Goal: Information Seeking & Learning: Learn about a topic

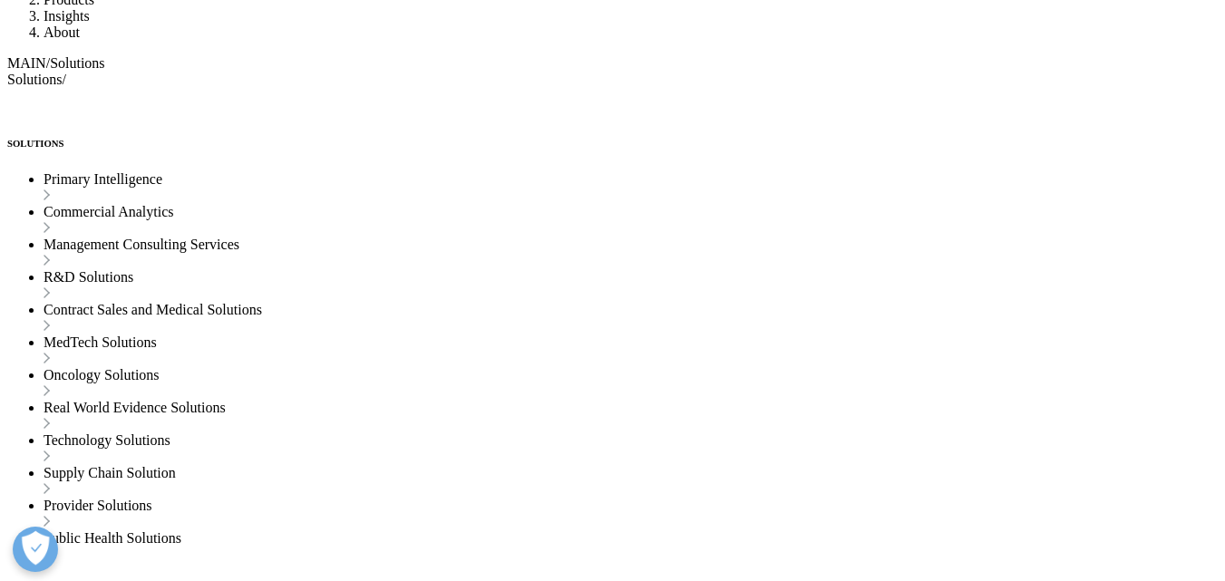
scroll to position [2478, 0]
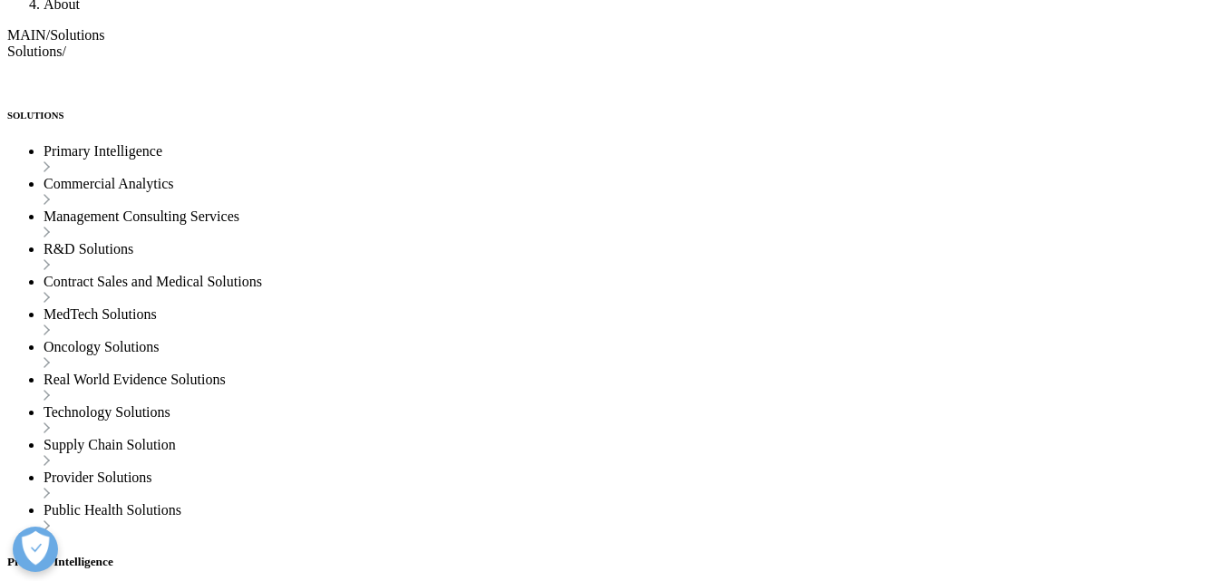
drag, startPoint x: 1231, startPoint y: 33, endPoint x: 1180, endPoint y: 366, distance: 337.5
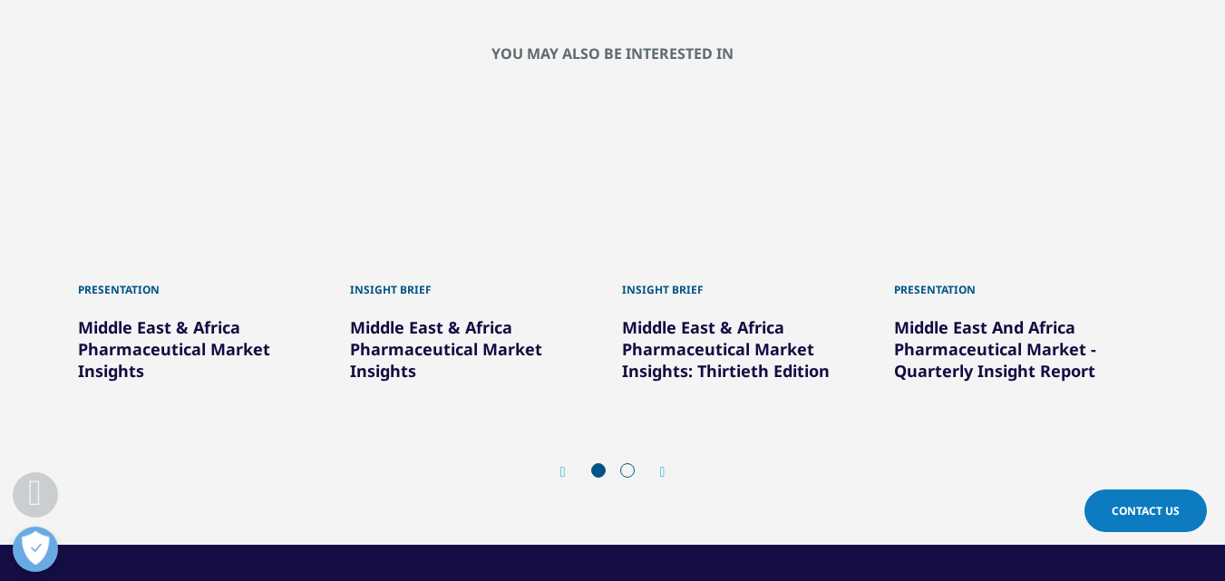
scroll to position [1101, 0]
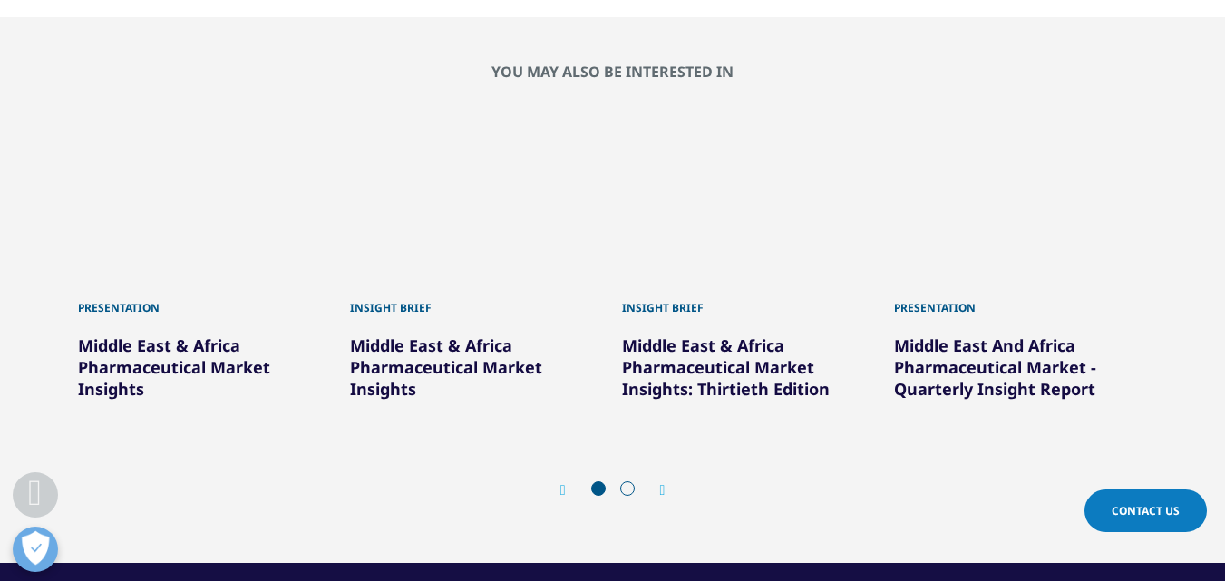
drag, startPoint x: 1234, startPoint y: 97, endPoint x: 1153, endPoint y: 381, distance: 295.0
click at [167, 346] on link "Middle East & Africa Pharmaceutical Market Insights" at bounding box center [174, 367] width 192 height 65
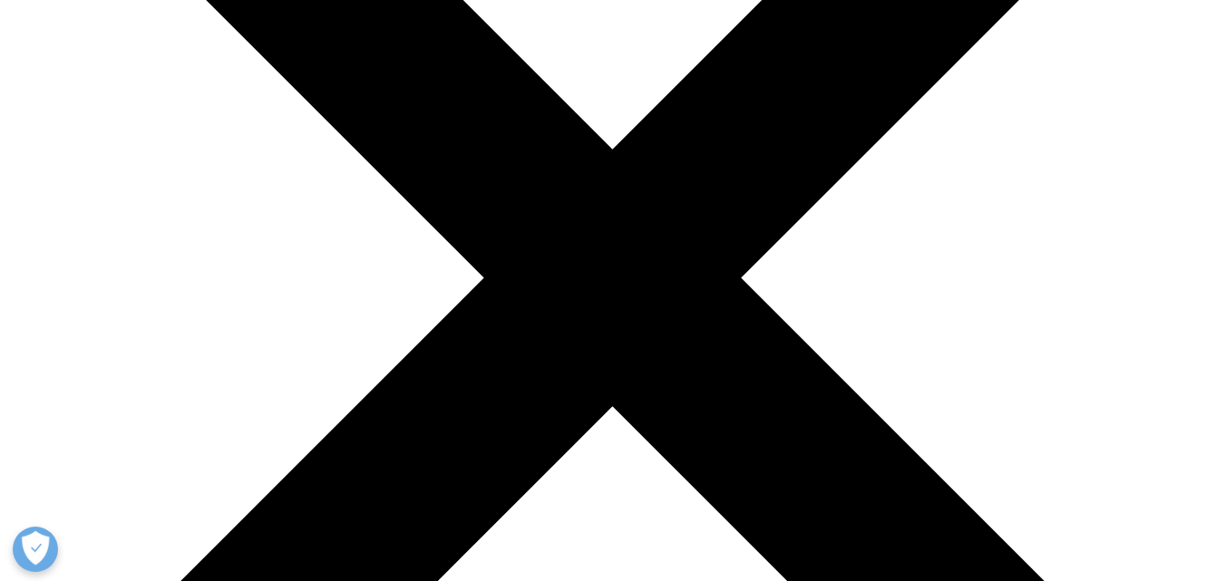
scroll to position [1014, 0]
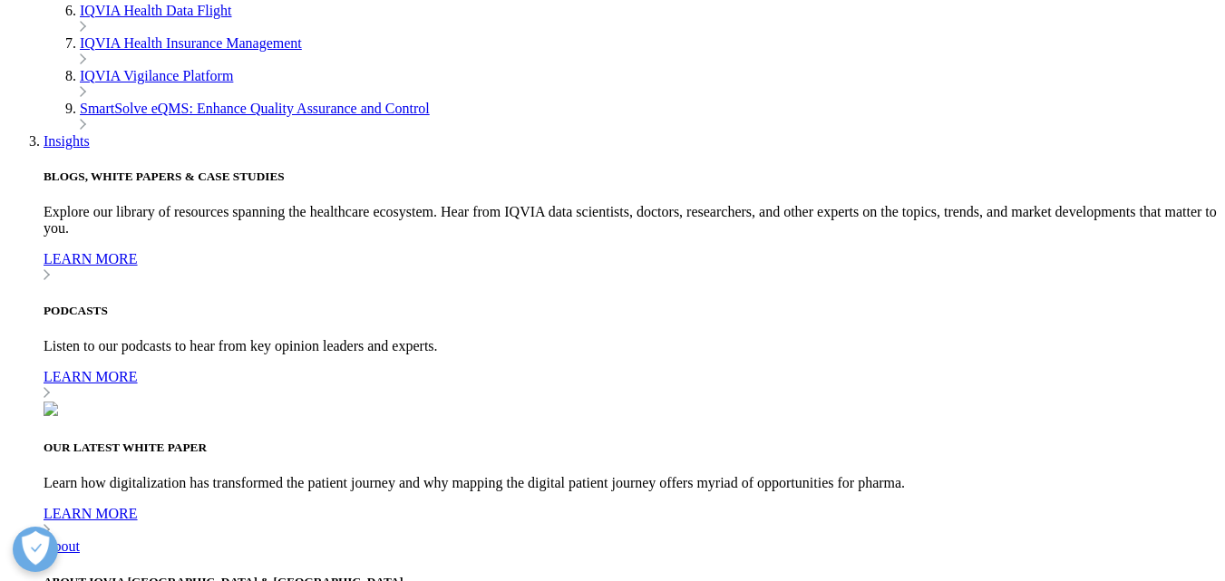
scroll to position [1669, 0]
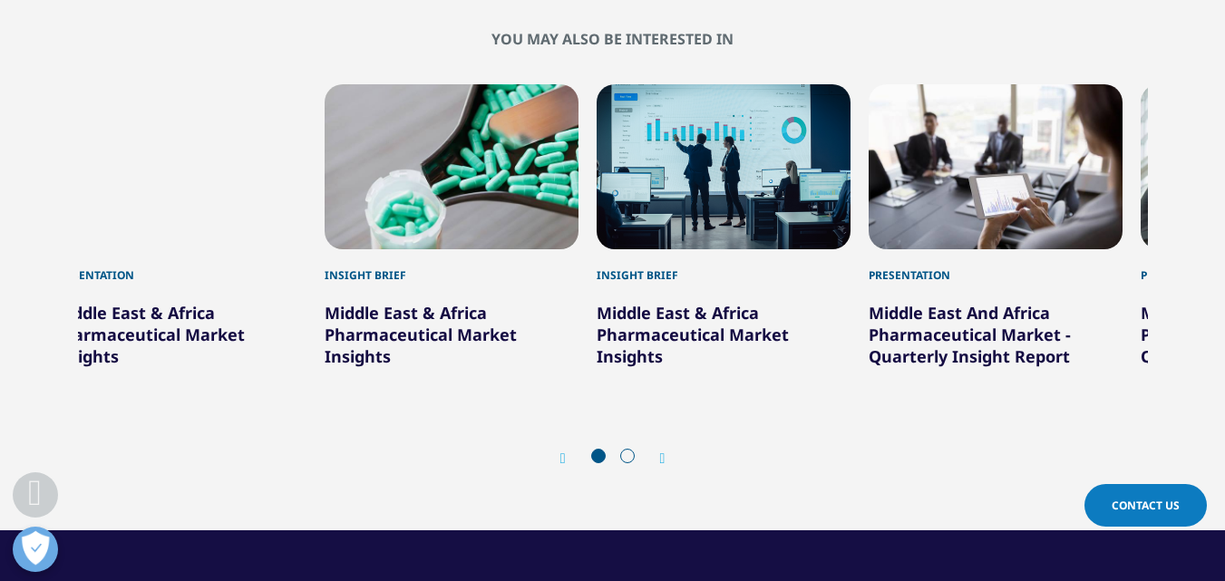
click at [414, 335] on div "Middle East & Africa Pharmaceutical Market Insights" at bounding box center [452, 325] width 254 height 83
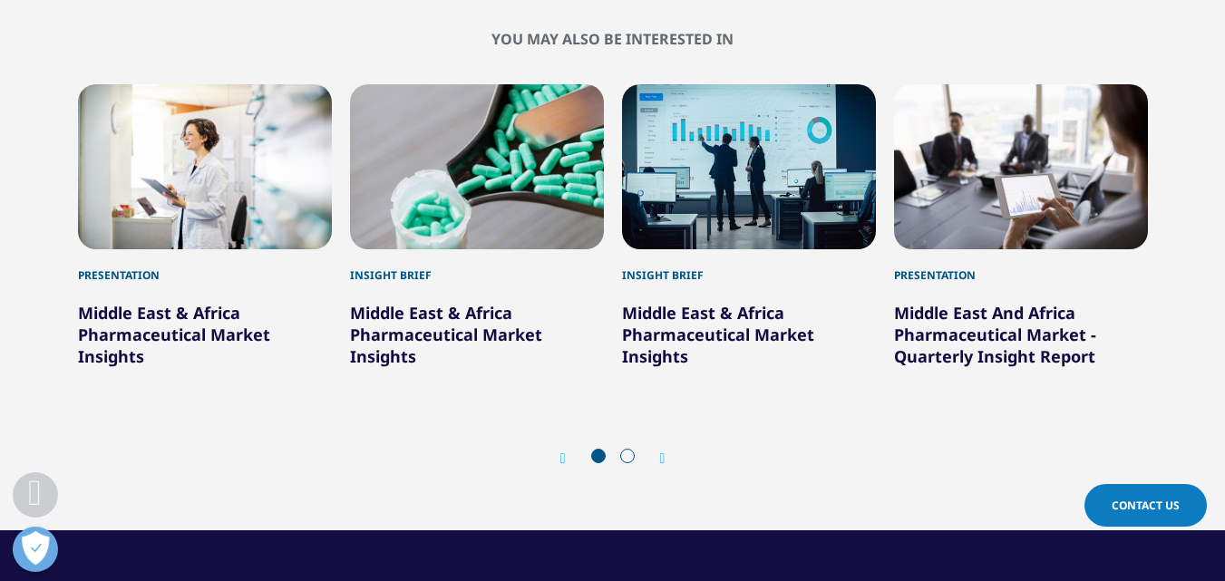
click at [237, 321] on link "Middle East & Africa Pharmaceutical Market Insights" at bounding box center [174, 334] width 192 height 65
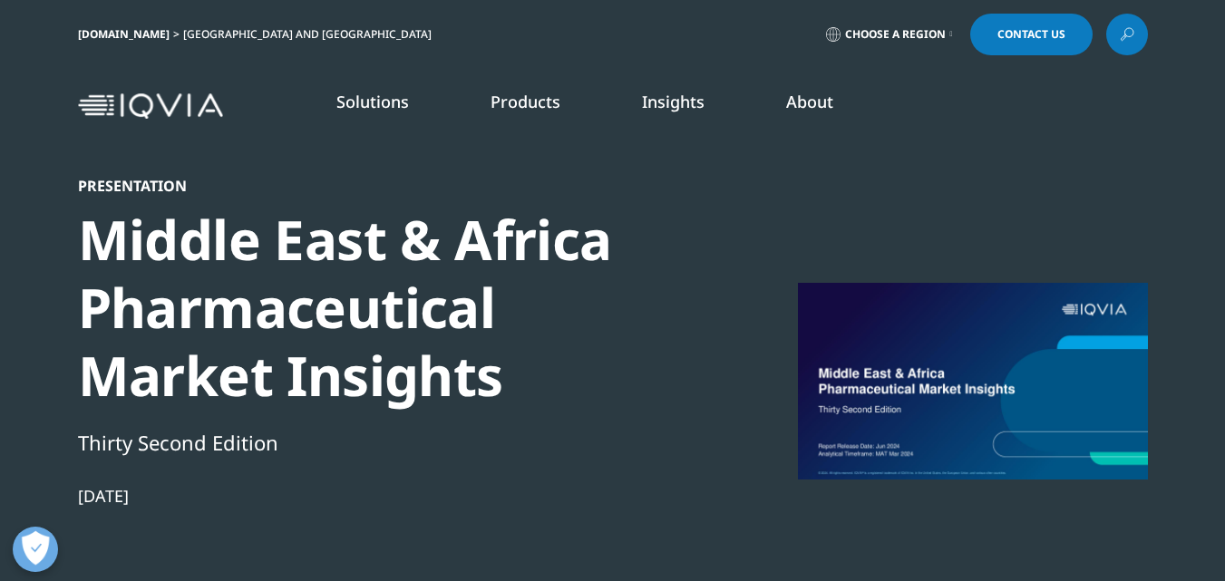
scroll to position [166, 1070]
drag, startPoint x: 0, startPoint y: 0, endPoint x: 354, endPoint y: 472, distance: 590.5
click at [354, 472] on div "Presentation Middle East & Africa Pharmaceutical Market Insights Thirty Second …" at bounding box center [389, 432] width 622 height 511
click at [555, 442] on div "Thirty Second Edition" at bounding box center [389, 442] width 622 height 31
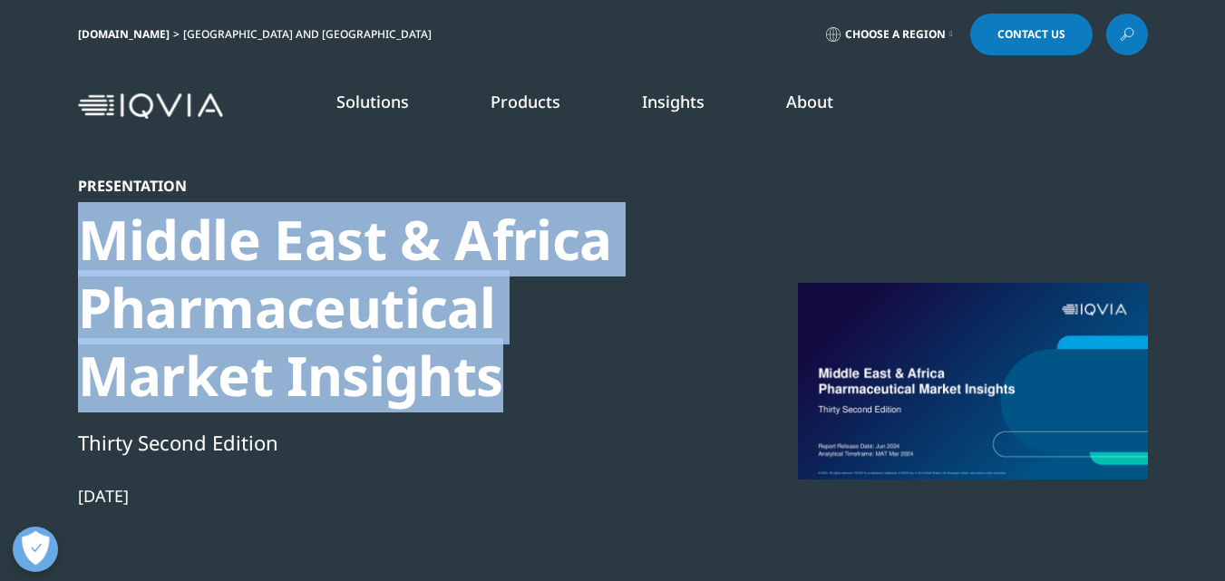
drag, startPoint x: 510, startPoint y: 364, endPoint x: 84, endPoint y: 252, distance: 440.4
click at [84, 252] on div "Middle East & Africa Pharmaceutical Market Insights" at bounding box center [389, 308] width 622 height 204
copy div "Middle East & Africa Pharmaceutical Market Insights"
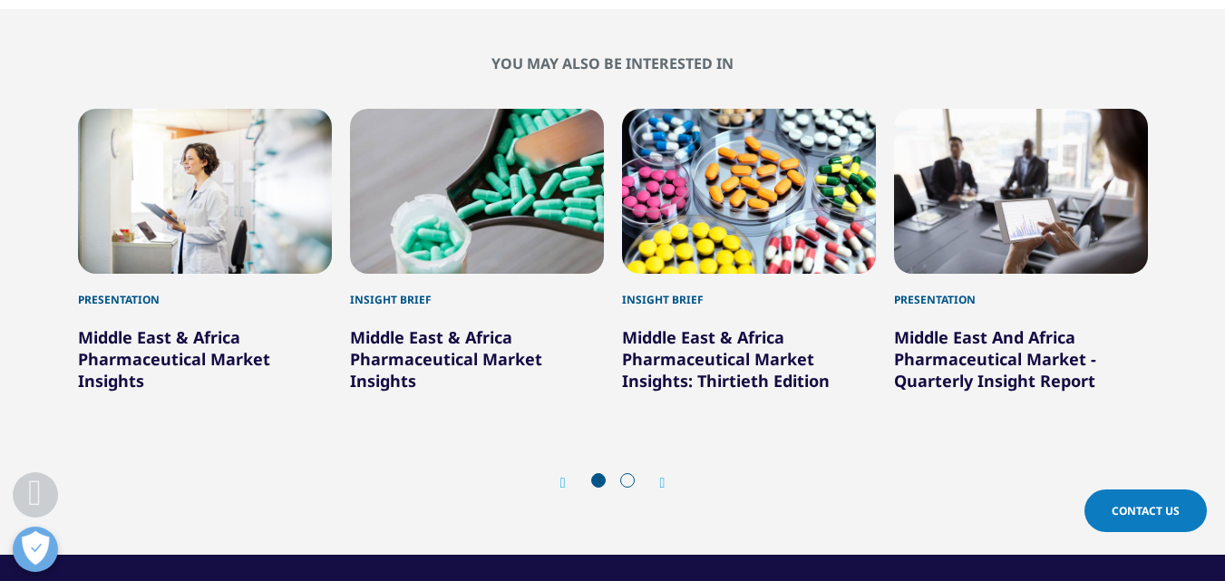
scroll to position [1026, 0]
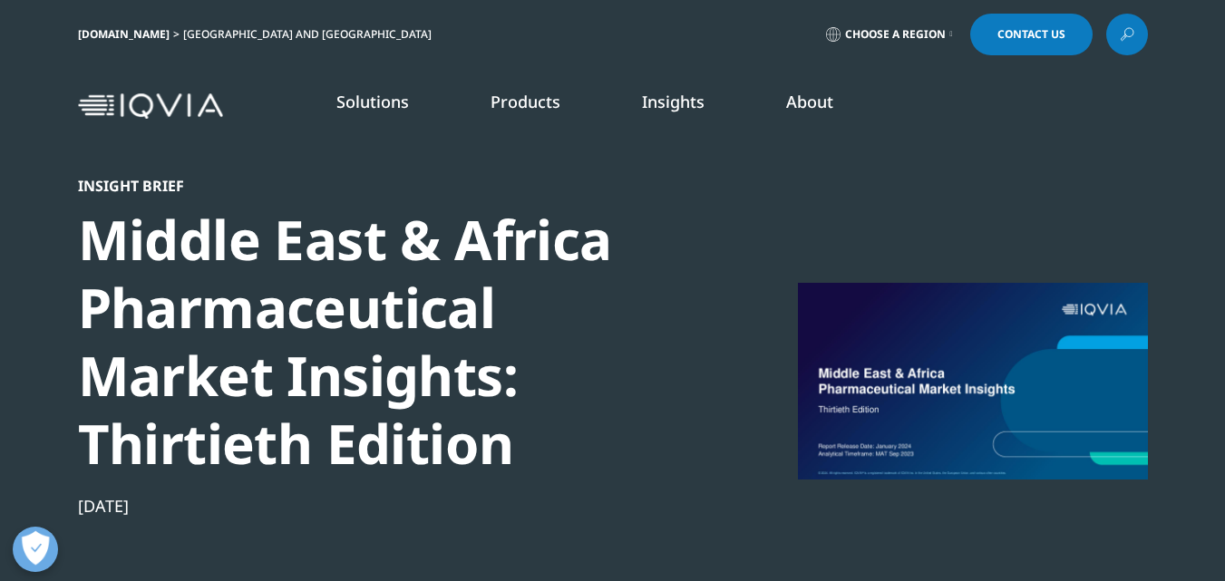
click at [688, 102] on link "Insights" at bounding box center [673, 102] width 63 height 22
click at [936, 25] on link "Choose a Region" at bounding box center [889, 35] width 134 height 42
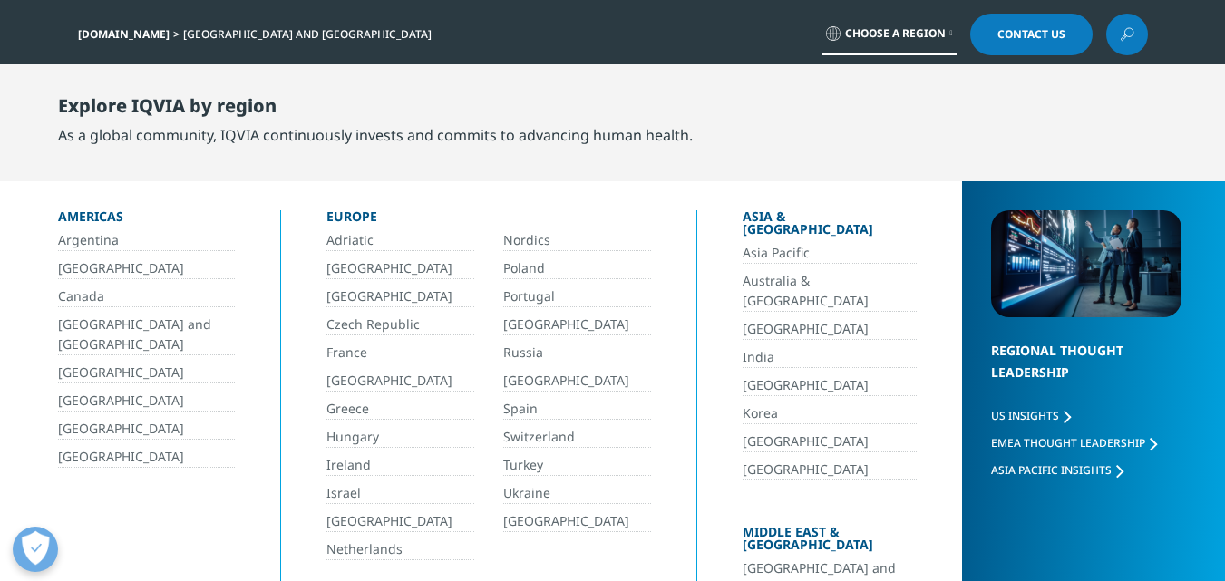
click at [799, 558] on link "[GEOGRAPHIC_DATA] and [GEOGRAPHIC_DATA]" at bounding box center [829, 578] width 174 height 41
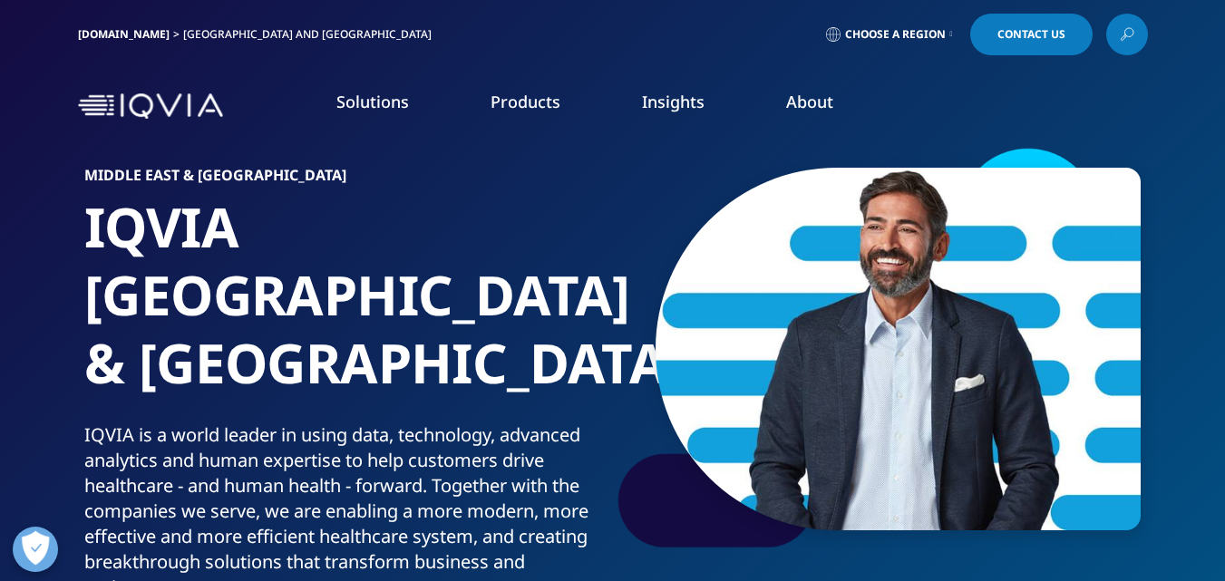
click at [674, 109] on link "Insights" at bounding box center [673, 102] width 63 height 22
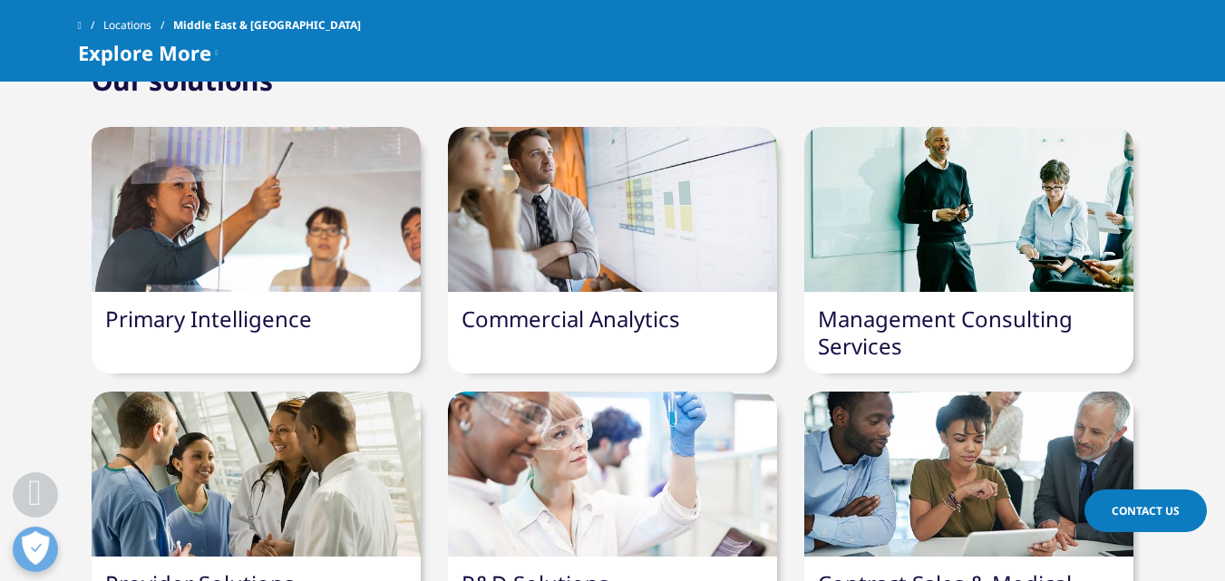
scroll to position [1314, 0]
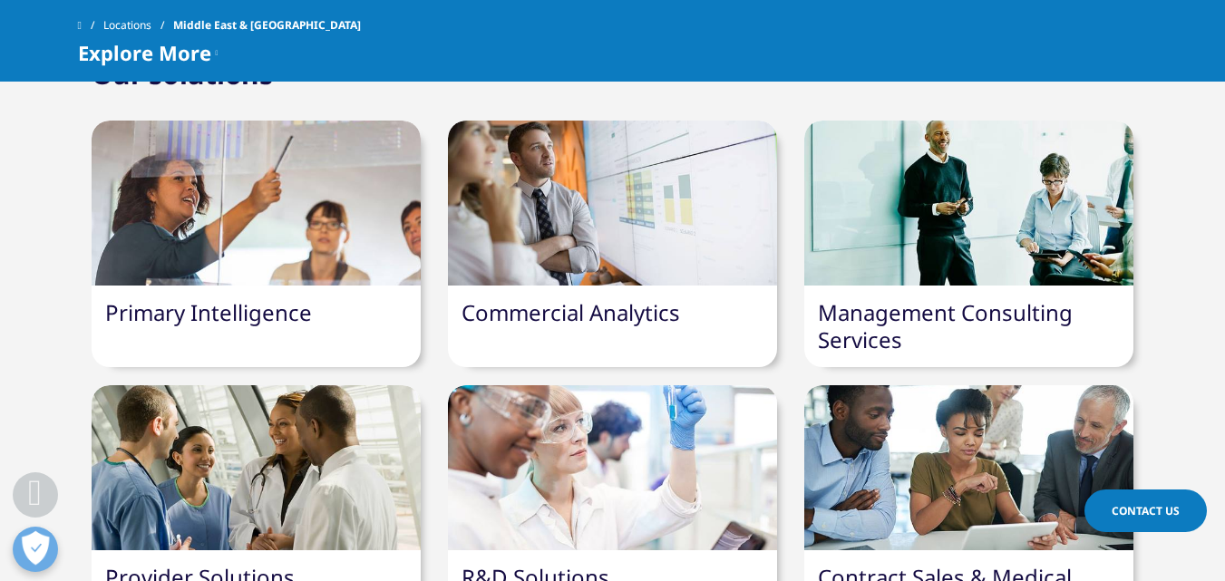
click at [610, 297] on link "Commercial Analytics" at bounding box center [570, 312] width 218 height 30
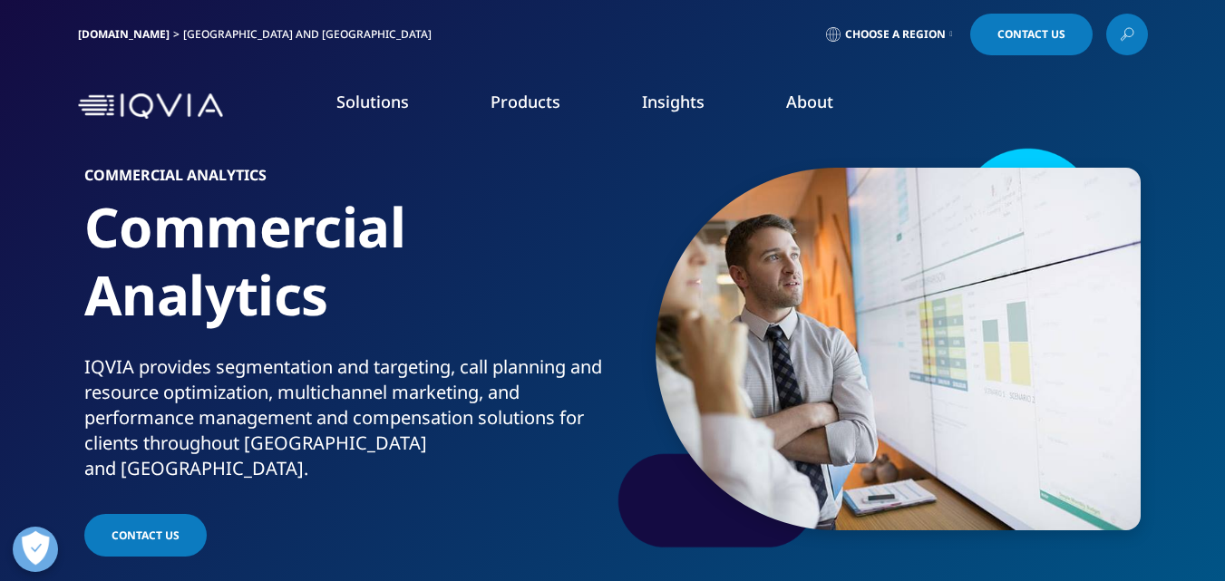
drag, startPoint x: 1230, startPoint y: 80, endPoint x: 1203, endPoint y: -79, distance: 161.0
click at [674, 112] on link "Insights" at bounding box center [673, 102] width 63 height 22
click at [500, 107] on link "Products" at bounding box center [525, 102] width 70 height 22
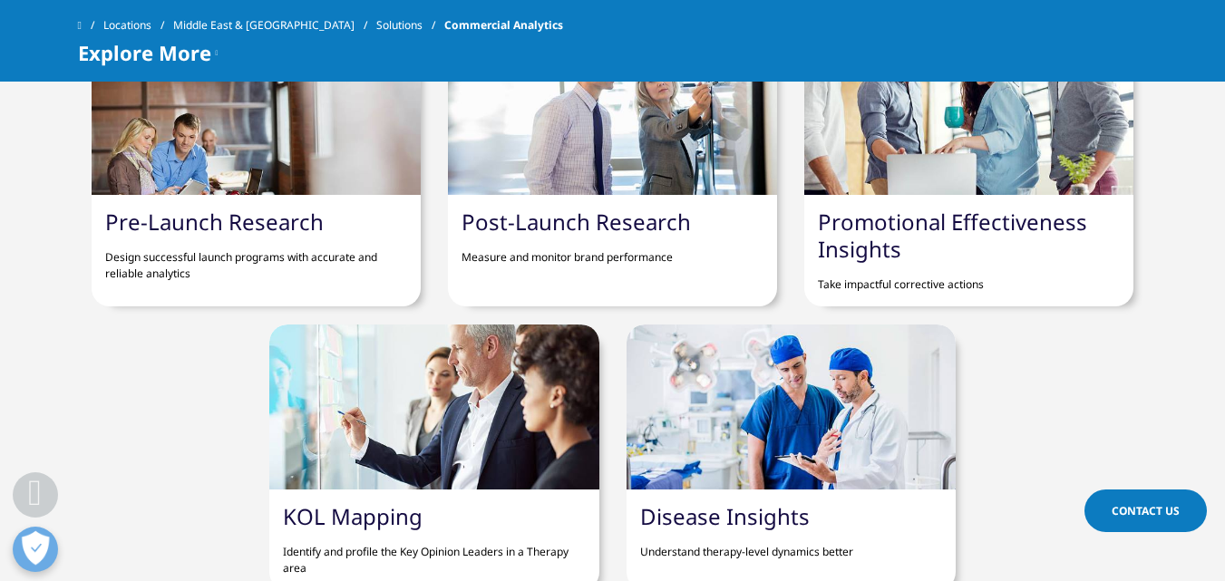
scroll to position [1826, 0]
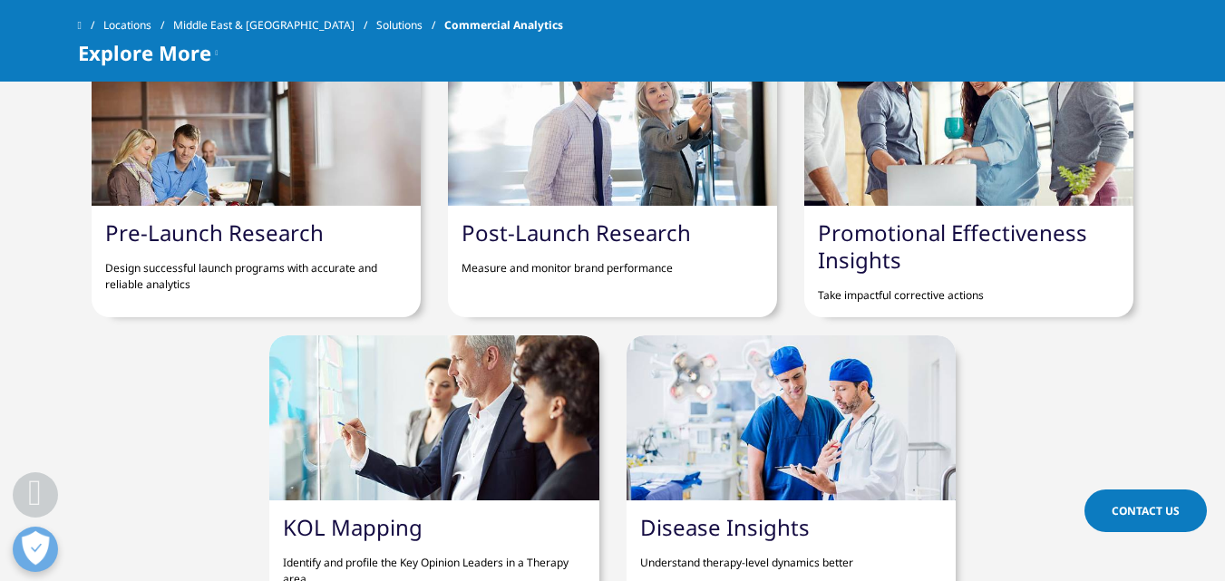
click at [859, 241] on link "Promotional Effectiveness Insights" at bounding box center [952, 246] width 269 height 57
